Goal: Task Accomplishment & Management: Manage account settings

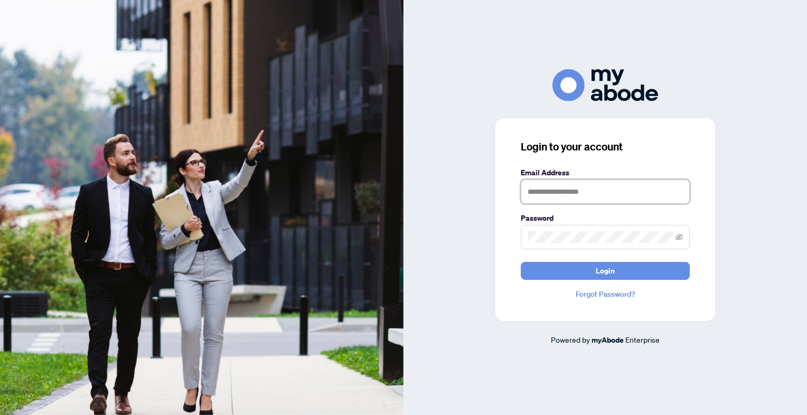
click at [557, 191] on input "text" at bounding box center [605, 192] width 169 height 24
type input "*"
type input "**********"
click at [521, 262] on button "Login" at bounding box center [605, 271] width 169 height 18
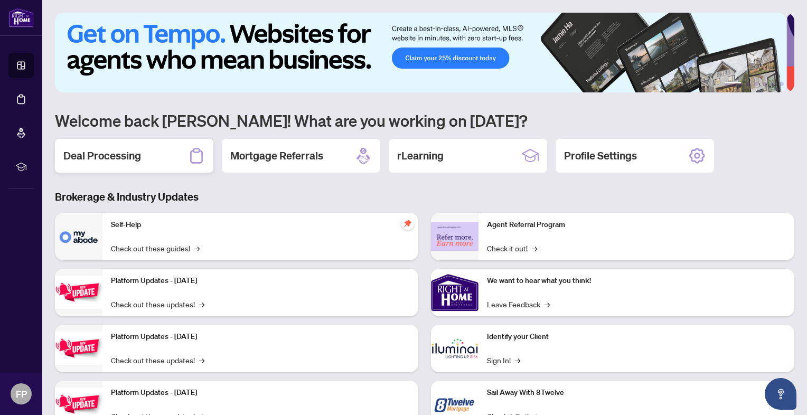
click at [135, 154] on h2 "Deal Processing" at bounding box center [102, 155] width 78 height 15
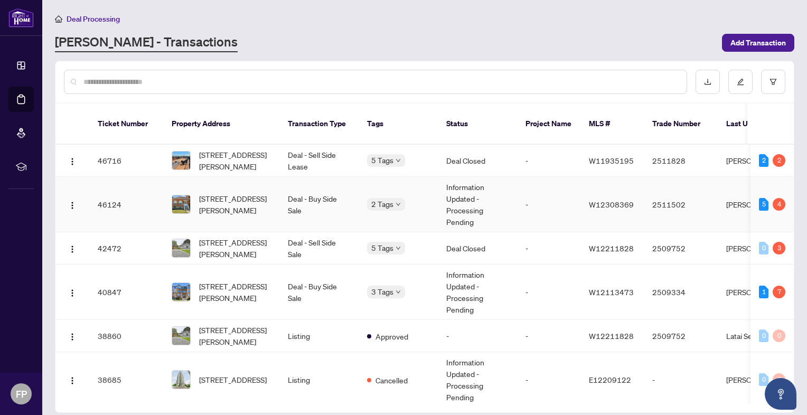
click at [472, 192] on td "Information Updated - Processing Pending" at bounding box center [477, 204] width 79 height 55
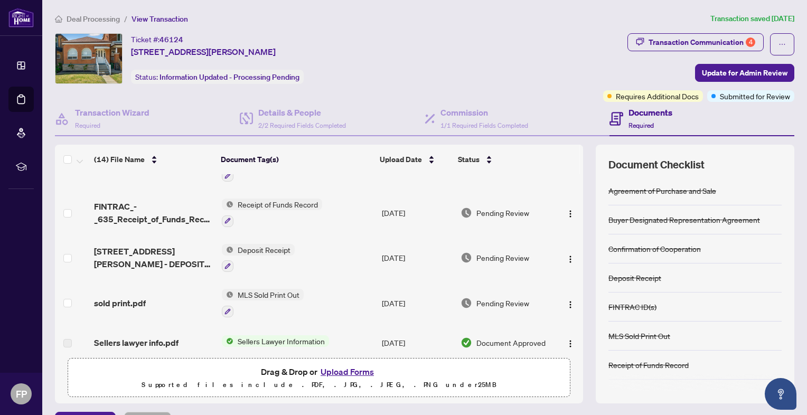
scroll to position [29, 0]
click at [702, 73] on span "Update for Admin Review" at bounding box center [745, 72] width 86 height 17
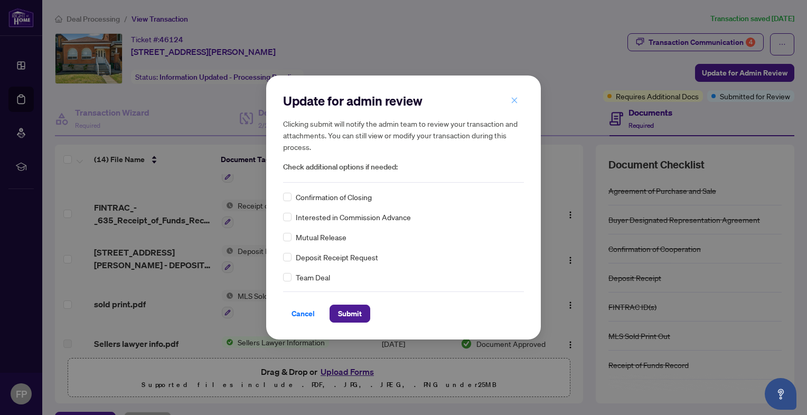
click at [518, 101] on icon "close" at bounding box center [514, 100] width 7 height 7
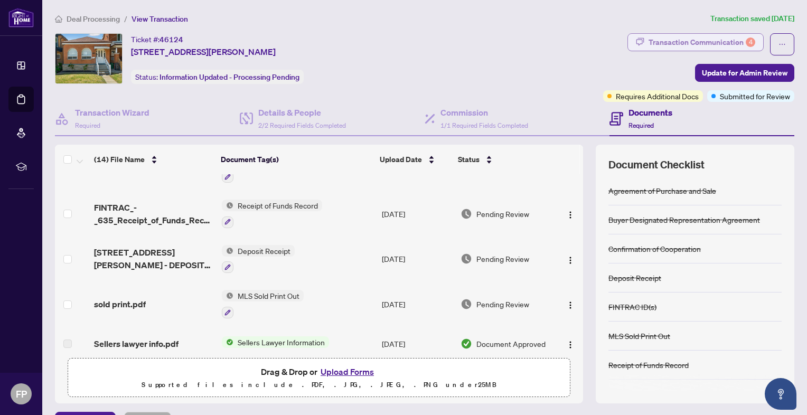
click at [706, 38] on div "Transaction Communication 4" at bounding box center [702, 42] width 107 height 17
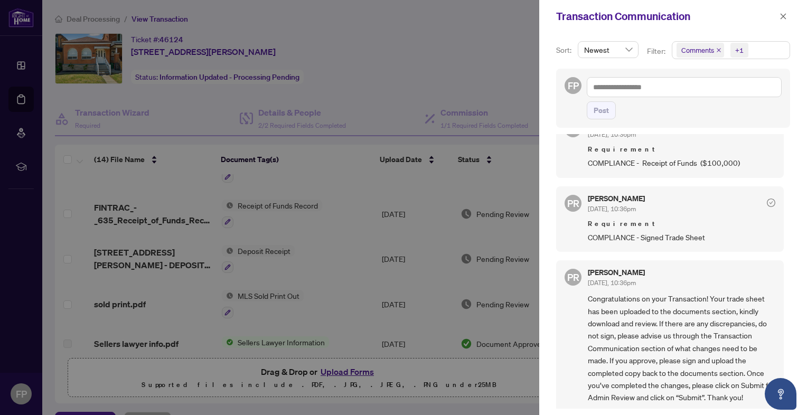
scroll to position [0, 0]
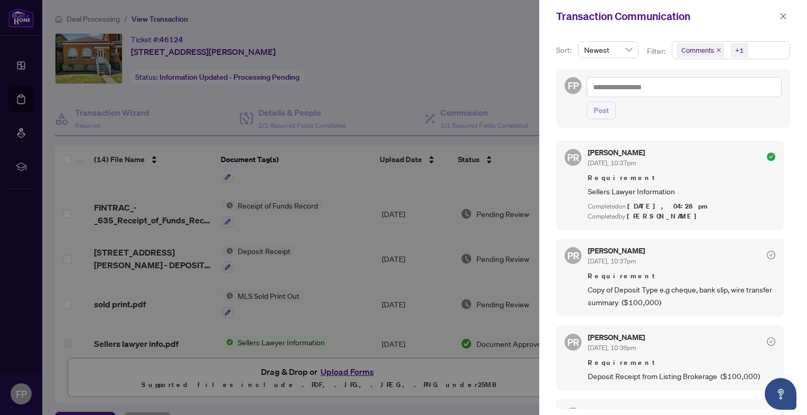
click at [399, 64] on div at bounding box center [403, 207] width 807 height 415
click at [780, 15] on icon "close" at bounding box center [783, 16] width 7 height 7
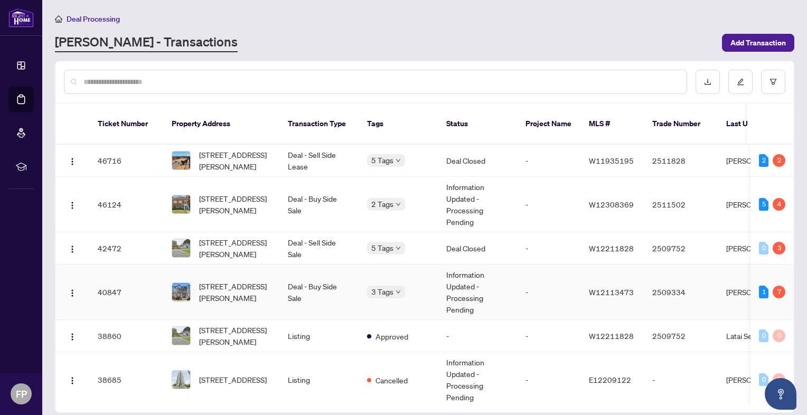
click at [461, 274] on td "Information Updated - Processing Pending" at bounding box center [477, 292] width 79 height 55
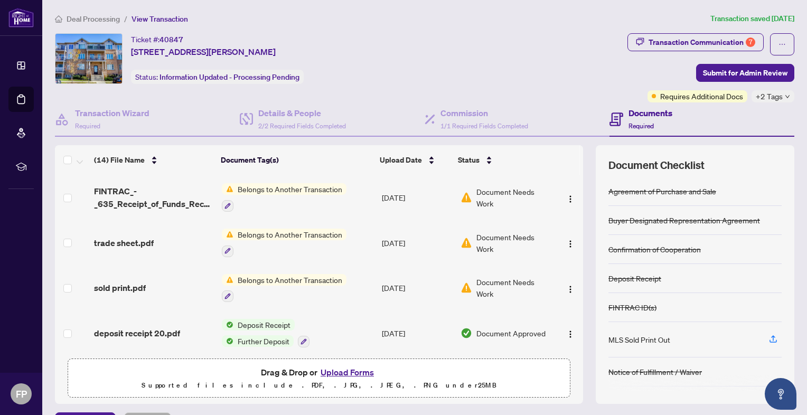
click at [490, 191] on span "Document Needs Work" at bounding box center [514, 197] width 75 height 23
